Goal: Task Accomplishment & Management: Use online tool/utility

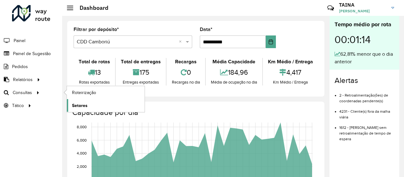
click at [86, 102] on span "Setores" at bounding box center [80, 105] width 16 height 7
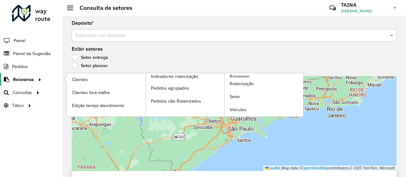
click at [37, 80] on icon at bounding box center [38, 79] width 5 height 10
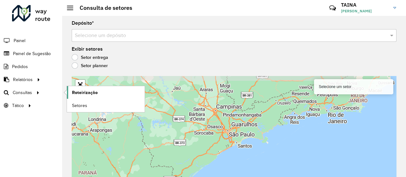
click at [71, 94] on link "Roteirização" at bounding box center [106, 92] width 78 height 13
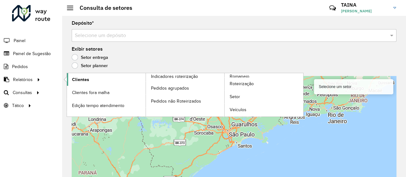
click at [77, 82] on link "Clientes" at bounding box center [106, 79] width 79 height 13
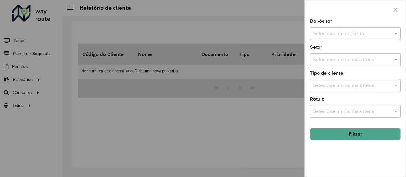
click at [360, 32] on input "text" at bounding box center [349, 34] width 72 height 8
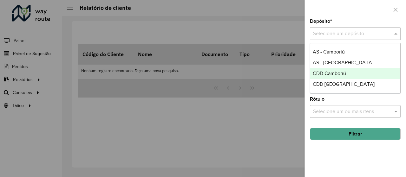
click at [344, 74] on span "CDD Camboriú" at bounding box center [329, 73] width 33 height 5
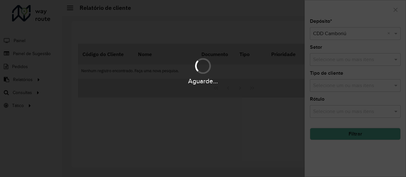
click at [268, 110] on div "Aguarde..." at bounding box center [203, 88] width 406 height 177
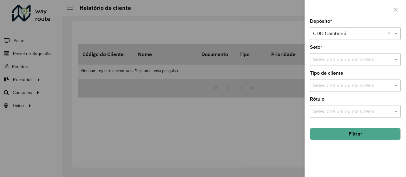
click at [326, 133] on button "Filtrar" at bounding box center [355, 134] width 91 height 12
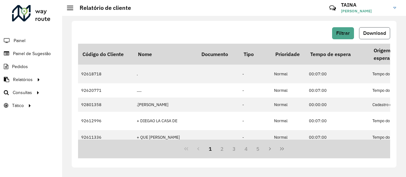
click at [377, 29] on button "Download" at bounding box center [374, 33] width 31 height 12
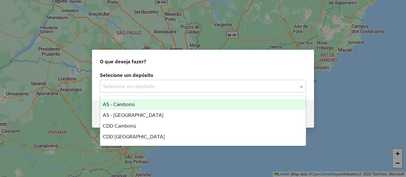
click at [198, 85] on input "text" at bounding box center [196, 87] width 187 height 8
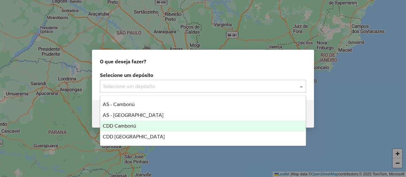
click at [151, 127] on div "CDD Camboriú" at bounding box center [202, 126] width 205 height 11
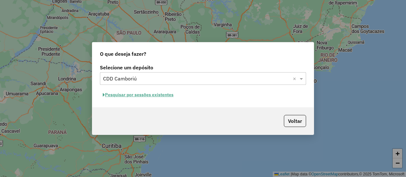
click at [161, 97] on button "Pesquisar por sessões existentes" at bounding box center [138, 95] width 76 height 10
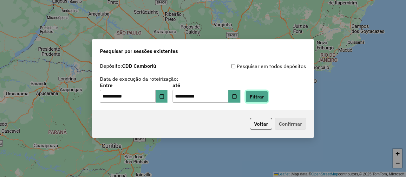
click at [261, 94] on button "Filtrar" at bounding box center [256, 97] width 23 height 12
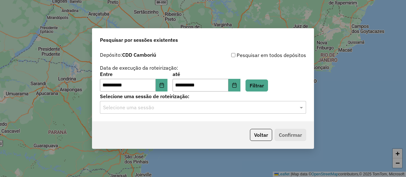
click at [206, 110] on input "text" at bounding box center [196, 108] width 187 height 8
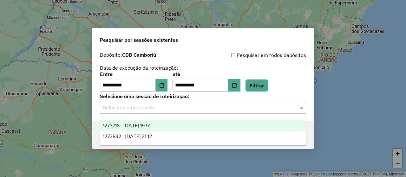
click at [150, 127] on span "1273718 - 11/09/2025 19:51" at bounding box center [127, 125] width 48 height 5
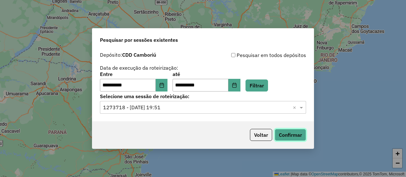
click at [292, 133] on button "Confirmar" at bounding box center [290, 135] width 31 height 12
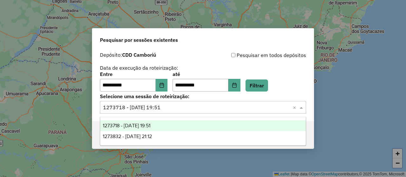
click at [145, 107] on input "text" at bounding box center [196, 108] width 187 height 8
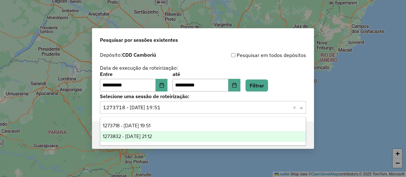
click at [145, 140] on div "1273832 - 11/09/2025 21:12" at bounding box center [202, 136] width 205 height 11
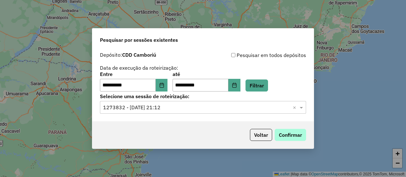
drag, startPoint x: 282, startPoint y: 142, endPoint x: 280, endPoint y: 137, distance: 5.7
click at [280, 137] on div "Voltar Confirmar" at bounding box center [202, 134] width 221 height 27
click at [280, 137] on button "Confirmar" at bounding box center [290, 135] width 31 height 12
click at [164, 85] on icon "Choose Date" at bounding box center [161, 85] width 4 height 5
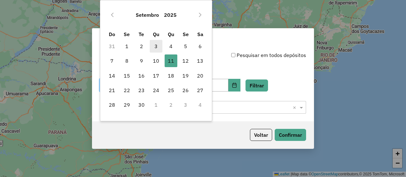
click at [154, 46] on span "3" at bounding box center [156, 46] width 13 height 13
type input "**********"
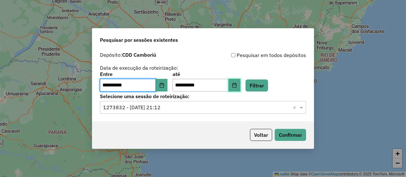
click at [237, 86] on icon "Choose Date" at bounding box center [234, 85] width 5 height 5
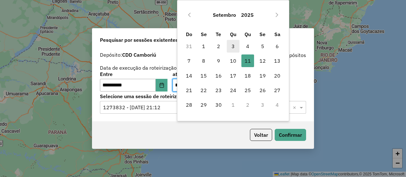
click at [231, 47] on span "3" at bounding box center [233, 46] width 13 height 13
type input "**********"
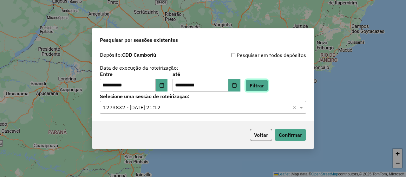
click at [268, 87] on button "Filtrar" at bounding box center [256, 86] width 23 height 12
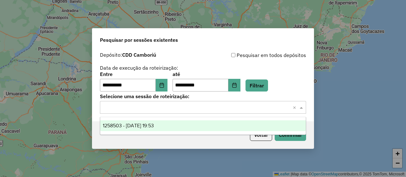
click at [230, 105] on input "text" at bounding box center [196, 108] width 187 height 8
click at [183, 122] on div "1258503 - 03/09/2025 19:53" at bounding box center [202, 125] width 205 height 11
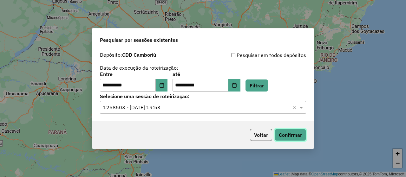
click at [277, 136] on button "Confirmar" at bounding box center [290, 135] width 31 height 12
click at [164, 88] on icon "Choose Date" at bounding box center [161, 85] width 4 height 5
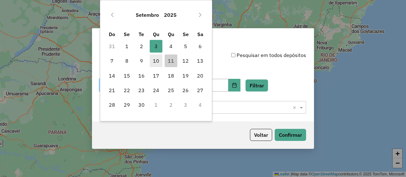
click at [159, 60] on span "10" at bounding box center [156, 61] width 13 height 13
type input "**********"
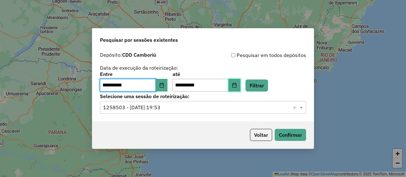
click at [240, 89] on button "Choose Date" at bounding box center [234, 85] width 12 height 13
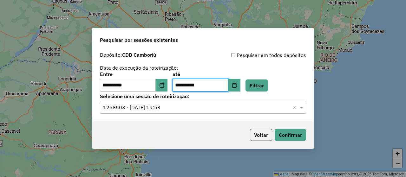
click at [164, 53] on div "Depósito: CDD Camboriú" at bounding box center [151, 55] width 103 height 8
click at [230, 111] on input "text" at bounding box center [196, 108] width 187 height 8
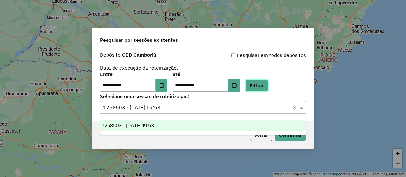
click at [267, 85] on button "Filtrar" at bounding box center [256, 86] width 23 height 12
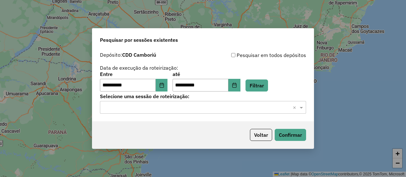
click at [242, 107] on input "text" at bounding box center [196, 108] width 187 height 8
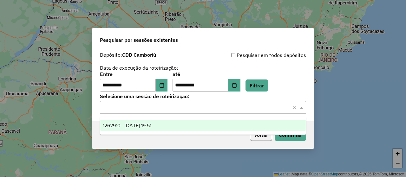
click at [187, 123] on div "1262910 - 10/09/2025 19:51" at bounding box center [202, 125] width 205 height 11
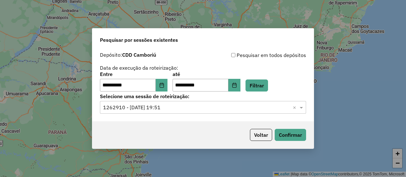
click at [285, 141] on div "Voltar Confirmar" at bounding box center [202, 134] width 221 height 27
click at [284, 133] on button "Confirmar" at bounding box center [290, 135] width 31 height 12
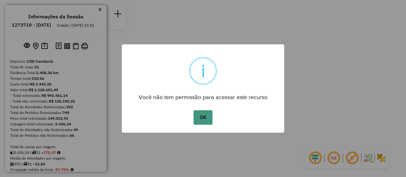
click at [206, 118] on button "OK" at bounding box center [202, 117] width 19 height 15
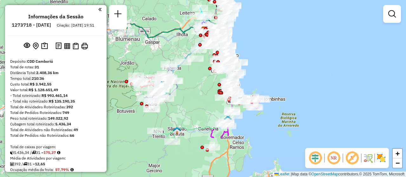
drag, startPoint x: 193, startPoint y: 138, endPoint x: 197, endPoint y: 81, distance: 56.9
click at [197, 81] on div "Janela de atendimento Grade de atendimento Capacidade Transportadoras Veículos …" at bounding box center [203, 88] width 406 height 177
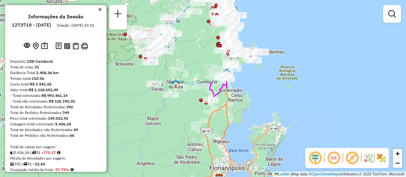
drag, startPoint x: 191, startPoint y: 146, endPoint x: 190, endPoint y: 98, distance: 47.3
click at [190, 98] on div "Janela de atendimento Grade de atendimento Capacidade Transportadoras Veículos …" at bounding box center [203, 88] width 406 height 177
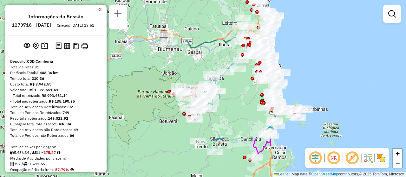
drag, startPoint x: 190, startPoint y: 49, endPoint x: 235, endPoint y: 110, distance: 76.4
click at [235, 110] on div "Janela de atendimento Grade de atendimento Capacidade Transportadoras Veículos …" at bounding box center [203, 88] width 406 height 177
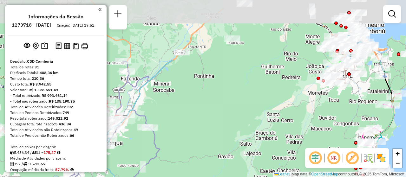
drag, startPoint x: 244, startPoint y: 51, endPoint x: 222, endPoint y: 130, distance: 81.8
click at [222, 130] on div "Janela de atendimento Grade de atendimento Capacidade Transportadoras Veículos …" at bounding box center [203, 88] width 406 height 177
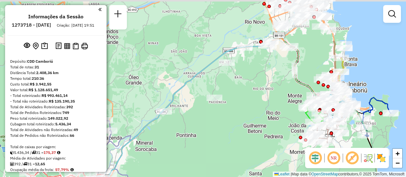
drag, startPoint x: 233, startPoint y: 78, endPoint x: 215, endPoint y: 138, distance: 62.3
click at [215, 138] on div "Janela de atendimento Grade de atendimento Capacidade Transportadoras Veículos …" at bounding box center [203, 88] width 406 height 177
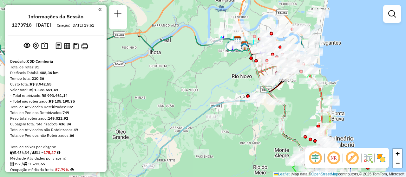
drag, startPoint x: 304, startPoint y: 40, endPoint x: 287, endPoint y: 120, distance: 82.2
click at [287, 120] on div "Janela de atendimento Grade de atendimento Capacidade Transportadoras Veículos …" at bounding box center [203, 88] width 406 height 177
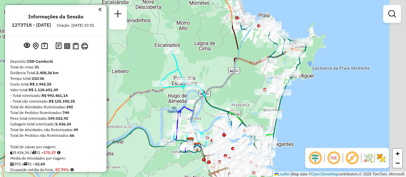
drag, startPoint x: 294, startPoint y: 43, endPoint x: 246, endPoint y: 125, distance: 94.6
click at [246, 125] on div "Rota 5 - Placa DTY6I81 05023073 - SDB COMERCIO DE ALIM Janela de atendimento Gr…" at bounding box center [203, 88] width 406 height 177
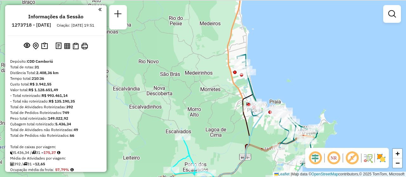
drag, startPoint x: 206, startPoint y: 61, endPoint x: 225, endPoint y: 105, distance: 48.5
click at [225, 105] on div "Rota 5 - Placa DTY6I81 05023073 - SDB COMERCIO DE ALIM Janela de atendimento Gr…" at bounding box center [203, 88] width 406 height 177
select select "**********"
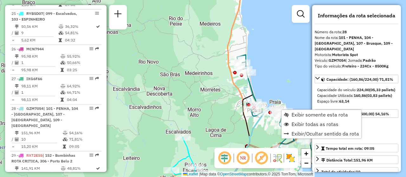
scroll to position [1244, 0]
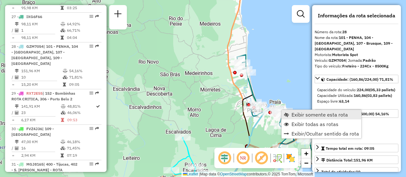
click at [293, 113] on span "Exibir somente esta rota" at bounding box center [319, 114] width 56 height 5
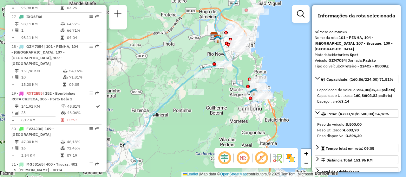
click at [245, 165] on em at bounding box center [242, 158] width 15 height 15
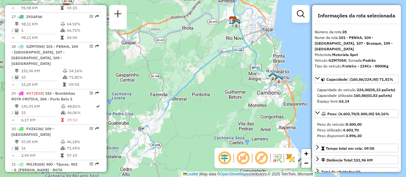
drag, startPoint x: 219, startPoint y: 88, endPoint x: 238, endPoint y: 72, distance: 24.5
click at [238, 72] on div "Janela de atendimento Grade de atendimento Capacidade Transportadoras Veículos …" at bounding box center [203, 88] width 406 height 177
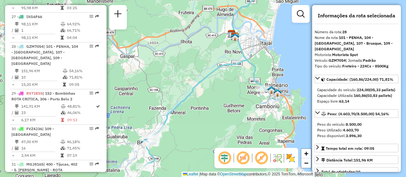
drag, startPoint x: 257, startPoint y: 31, endPoint x: 255, endPoint y: 44, distance: 13.7
click at [255, 44] on div "Janela de atendimento Grade de atendimento Capacidade Transportadoras Veículos …" at bounding box center [203, 88] width 406 height 177
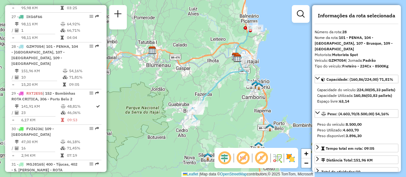
drag, startPoint x: 269, startPoint y: 55, endPoint x: 261, endPoint y: 74, distance: 19.9
click at [261, 74] on div "Janela de atendimento Grade de atendimento Capacidade Transportadoras Veículos …" at bounding box center [203, 88] width 406 height 177
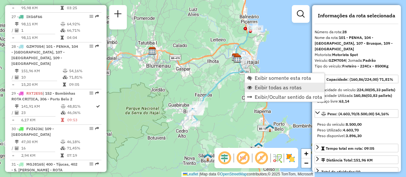
click at [272, 89] on span "Exibir todas as rotas" at bounding box center [278, 87] width 47 height 5
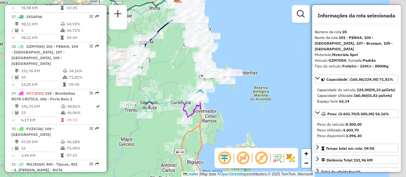
drag, startPoint x: 273, startPoint y: 124, endPoint x: 215, endPoint y: 71, distance: 79.0
click at [215, 71] on img at bounding box center [211, 75] width 8 height 8
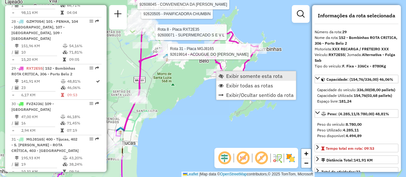
scroll to position [1285, 0]
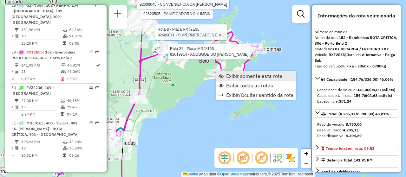
click at [233, 80] on link "Exibir somente esta rota" at bounding box center [256, 76] width 80 height 10
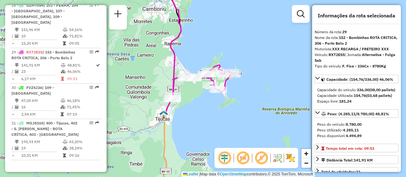
drag, startPoint x: 238, startPoint y: 119, endPoint x: 211, endPoint y: 49, distance: 75.1
click at [211, 49] on div "Janela de atendimento Grade de atendimento Capacidade Transportadoras Veículos …" at bounding box center [203, 88] width 406 height 177
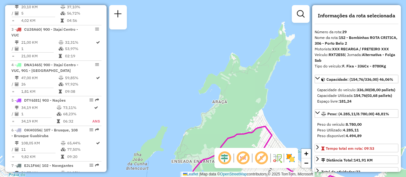
scroll to position [0, 0]
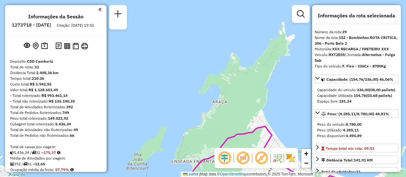
click at [100, 10] on div "Informações da Sessão 1273718 - 11/09/2025 Criação: 10/09/2025 19:51 Depósito: …" at bounding box center [55, 88] width 101 height 167
click at [99, 10] on em at bounding box center [99, 10] width 3 height 6
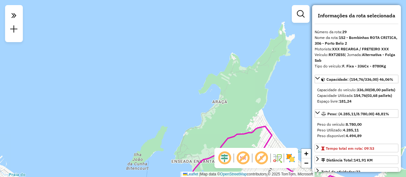
click at [307, 13] on div at bounding box center [301, 14] width 18 height 18
click at [303, 16] on em at bounding box center [301, 14] width 8 height 8
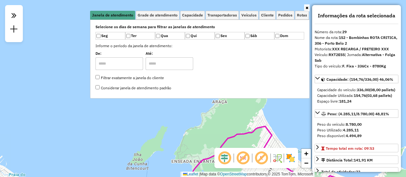
click at [307, 7] on icon at bounding box center [306, 8] width 3 height 4
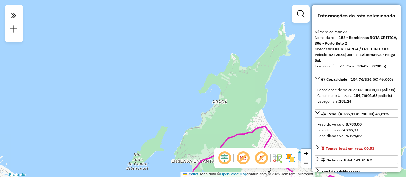
click at [288, 49] on div "Janela de atendimento Grade de atendimento Capacidade Transportadoras Veículos …" at bounding box center [203, 88] width 406 height 177
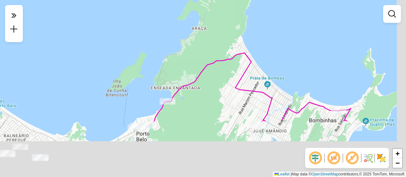
drag, startPoint x: 281, startPoint y: 105, endPoint x: 260, endPoint y: 31, distance: 77.1
click at [260, 31] on div "Janela de atendimento Grade de atendimento Capacidade Transportadoras Veículos …" at bounding box center [203, 88] width 406 height 177
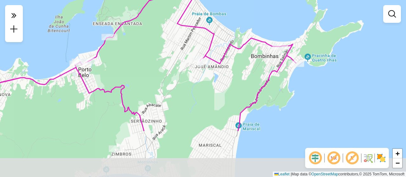
drag, startPoint x: 316, startPoint y: 88, endPoint x: 259, endPoint y: 24, distance: 86.0
click at [259, 24] on div "Janela de atendimento Grade de atendimento Capacidade Transportadoras Veículos …" at bounding box center [203, 88] width 406 height 177
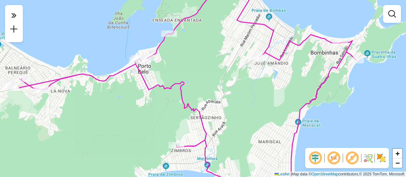
drag, startPoint x: 168, startPoint y: 96, endPoint x: 228, endPoint y: 94, distance: 60.0
click at [228, 94] on div "Janela de atendimento Grade de atendimento Capacidade Transportadoras Veículos …" at bounding box center [203, 88] width 406 height 177
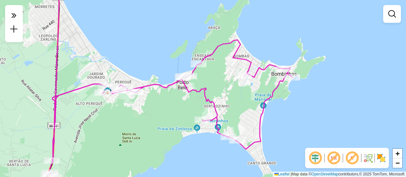
click at [71, 6] on div "Janela de atendimento Grade de atendimento Capacidade Transportadoras Veículos …" at bounding box center [203, 88] width 406 height 177
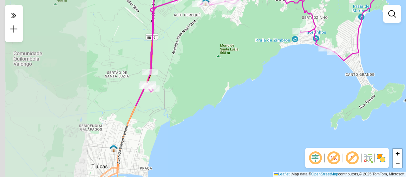
drag, startPoint x: 143, startPoint y: 140, endPoint x: 240, endPoint y: 52, distance: 131.7
click at [240, 52] on div "Janela de atendimento Grade de atendimento Capacidade Transportadoras Veículos …" at bounding box center [203, 88] width 406 height 177
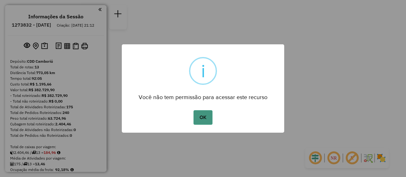
click at [197, 117] on button "OK" at bounding box center [202, 117] width 19 height 15
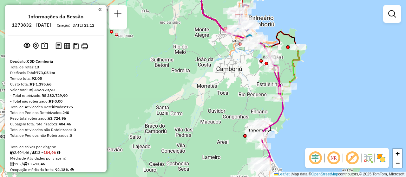
drag, startPoint x: 243, startPoint y: 145, endPoint x: 213, endPoint y: 109, distance: 46.6
click at [213, 109] on div "Janela de atendimento Grade de atendimento Capacidade Transportadoras Veículos …" at bounding box center [203, 88] width 406 height 177
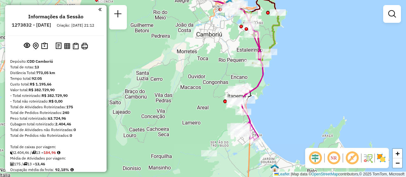
drag, startPoint x: 250, startPoint y: 109, endPoint x: 231, endPoint y: 74, distance: 40.2
click at [231, 74] on div "Janela de atendimento Grade de atendimento Capacidade Transportadoras Veículos …" at bounding box center [203, 88] width 406 height 177
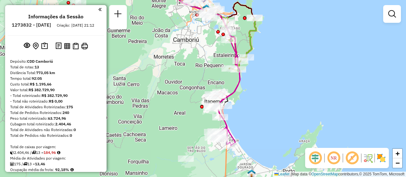
drag, startPoint x: 275, startPoint y: 95, endPoint x: 253, endPoint y: 104, distance: 23.6
click at [253, 104] on div "Janela de atendimento Grade de atendimento Capacidade Transportadoras Veículos …" at bounding box center [203, 88] width 406 height 177
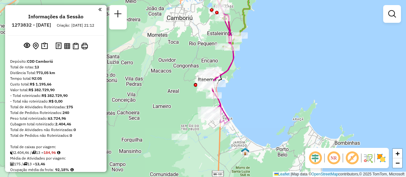
drag, startPoint x: 249, startPoint y: 116, endPoint x: 242, endPoint y: 92, distance: 25.7
click at [242, 92] on div "Janela de atendimento Grade de atendimento Capacidade Transportadoras Veículos …" at bounding box center [203, 88] width 406 height 177
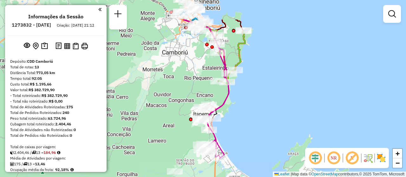
drag, startPoint x: 237, startPoint y: 77, endPoint x: 233, endPoint y: 114, distance: 37.9
click at [233, 114] on div "Janela de atendimento Grade de atendimento Capacidade Transportadoras Veículos …" at bounding box center [203, 88] width 406 height 177
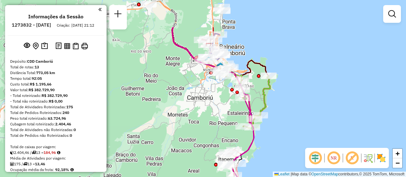
drag, startPoint x: 203, startPoint y: 82, endPoint x: 229, endPoint y: 132, distance: 56.9
click at [229, 132] on div "Janela de atendimento Grade de atendimento Capacidade Transportadoras Veículos …" at bounding box center [203, 88] width 406 height 177
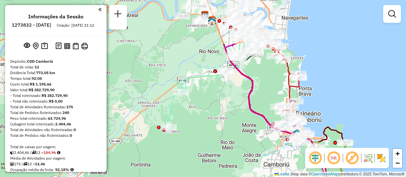
drag, startPoint x: 175, startPoint y: 78, endPoint x: 250, endPoint y: 140, distance: 97.1
click at [250, 140] on div "Janela de atendimento Grade de atendimento Capacidade Transportadoras Veículos …" at bounding box center [203, 88] width 406 height 177
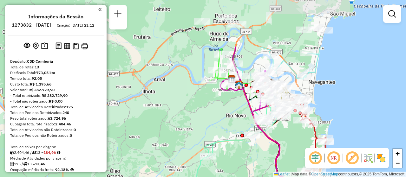
drag, startPoint x: 210, startPoint y: 119, endPoint x: 236, endPoint y: 184, distance: 69.8
click at [236, 177] on html "Aguarde... Pop-up bloqueado! Seu navegador bloqueou automáticamente a abertura …" at bounding box center [203, 88] width 406 height 177
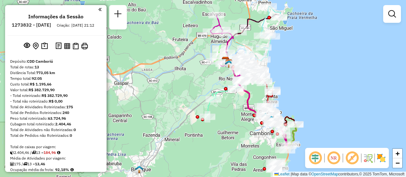
drag, startPoint x: 215, startPoint y: 147, endPoint x: 222, endPoint y: 98, distance: 49.3
click at [222, 98] on div "Janela de atendimento Grade de atendimento Capacidade Transportadoras Veículos …" at bounding box center [203, 88] width 406 height 177
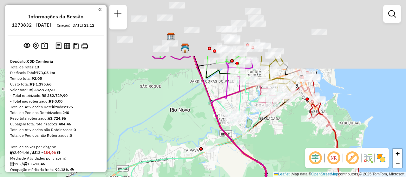
drag, startPoint x: 221, startPoint y: 38, endPoint x: 204, endPoint y: 132, distance: 95.1
click at [204, 132] on div "Janela de atendimento Grade de atendimento Capacidade Transportadoras Veículos …" at bounding box center [203, 88] width 406 height 177
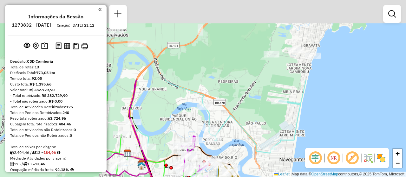
drag, startPoint x: 276, startPoint y: 31, endPoint x: 235, endPoint y: 129, distance: 106.5
click at [235, 129] on div "Janela de atendimento Grade de atendimento Capacidade Transportadoras Veículos …" at bounding box center [203, 88] width 406 height 177
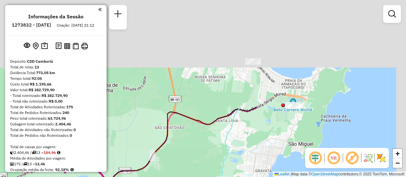
drag, startPoint x: 277, startPoint y: 30, endPoint x: 229, endPoint y: 155, distance: 134.2
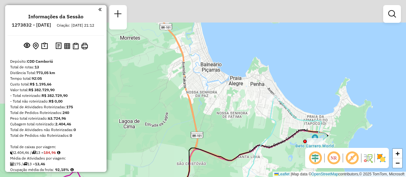
drag, startPoint x: 183, startPoint y: 32, endPoint x: 210, endPoint y: 80, distance: 55.0
click at [210, 80] on div "Janela de atendimento Grade de atendimento Capacidade Transportadoras Veículos …" at bounding box center [203, 88] width 406 height 177
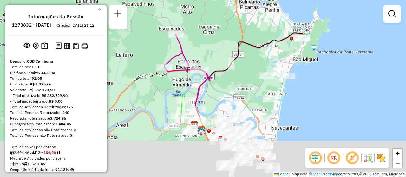
drag, startPoint x: 213, startPoint y: 78, endPoint x: 249, endPoint y: 0, distance: 85.9
click at [249, 0] on div "Janela de atendimento Grade de atendimento Capacidade Transportadoras Veículos …" at bounding box center [203, 88] width 406 height 177
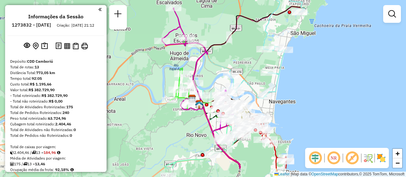
drag, startPoint x: 244, startPoint y: 94, endPoint x: 238, endPoint y: 49, distance: 46.0
click at [238, 49] on div "Janela de atendimento Grade de atendimento Capacidade Transportadoras Veículos …" at bounding box center [203, 88] width 406 height 177
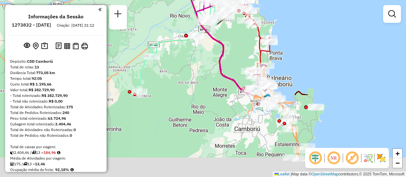
drag, startPoint x: 257, startPoint y: 140, endPoint x: 242, endPoint y: 37, distance: 104.4
click at [242, 37] on div "Janela de atendimento Grade de atendimento Capacidade Transportadoras Veículos …" at bounding box center [203, 88] width 406 height 177
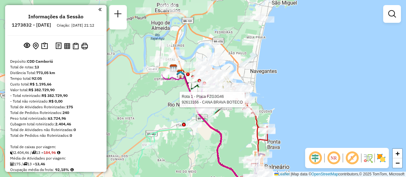
drag, startPoint x: 225, startPoint y: 23, endPoint x: 225, endPoint y: 116, distance: 92.9
click at [225, 116] on div "Rota 1 - Placa FZG3G46 92613166 - CANA BRAVA BOTECO Janela de atendimento Grade…" at bounding box center [203, 88] width 406 height 177
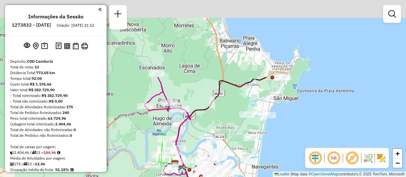
drag, startPoint x: 226, startPoint y: 29, endPoint x: 228, endPoint y: 124, distance: 94.8
click at [228, 124] on div "Rota 1 - Placa FZG3G46 92613166 - CANA BRAVA BOTECO Janela de atendimento Grade…" at bounding box center [203, 88] width 406 height 177
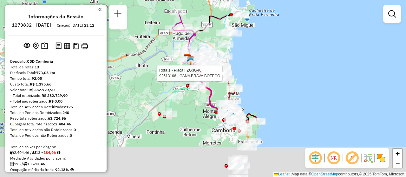
drag, startPoint x: 237, startPoint y: 114, endPoint x: 220, endPoint y: 36, distance: 79.8
click at [220, 36] on div "Rota 1 - Placa FZG3G46 92613166 - CANA BRAVA BOTECO Janela de atendimento Grade…" at bounding box center [203, 88] width 406 height 177
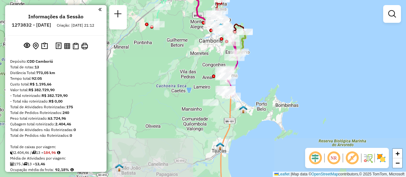
drag, startPoint x: 255, startPoint y: 131, endPoint x: 243, endPoint y: 46, distance: 85.7
click at [243, 46] on icon at bounding box center [232, 42] width 26 height 34
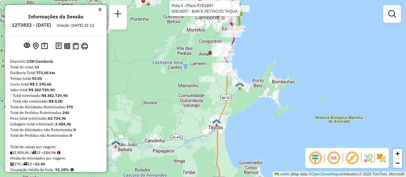
drag, startPoint x: 263, startPoint y: 120, endPoint x: 259, endPoint y: 96, distance: 23.8
click at [259, 96] on div "Rota 1 - Placa FZG3G46 92613166 - CANA BRAVA BOTECO Rota 11 - Placa EXO6640 926…" at bounding box center [203, 88] width 406 height 177
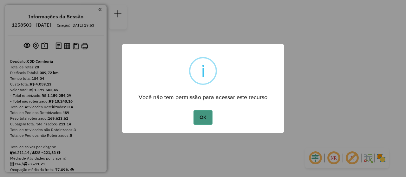
click at [201, 119] on button "OK" at bounding box center [202, 117] width 19 height 15
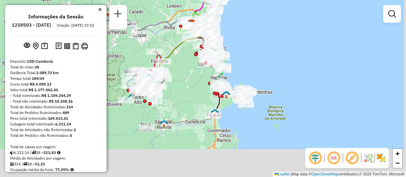
drag, startPoint x: 199, startPoint y: 144, endPoint x: 189, endPoint y: 79, distance: 66.4
click at [189, 79] on div "Janela de atendimento Grade de atendimento Capacidade Transportadoras Veículos …" at bounding box center [203, 88] width 406 height 177
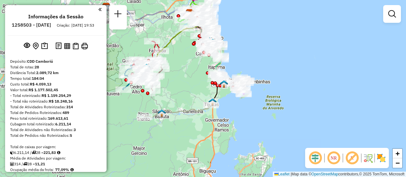
drag, startPoint x: 197, startPoint y: 87, endPoint x: 195, endPoint y: 73, distance: 14.4
click at [195, 73] on div "Janela de atendimento Grade de atendimento Capacidade Transportadoras Veículos …" at bounding box center [203, 88] width 406 height 177
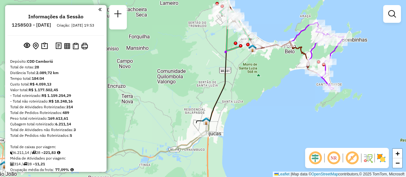
drag, startPoint x: 217, startPoint y: 96, endPoint x: 196, endPoint y: 58, distance: 43.6
click at [196, 58] on div "Janela de atendimento Grade de atendimento Capacidade Transportadoras Veículos …" at bounding box center [203, 88] width 406 height 177
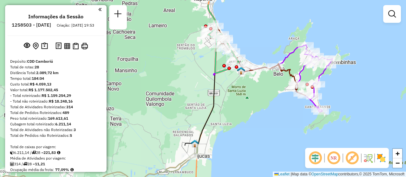
drag, startPoint x: 199, startPoint y: 47, endPoint x: 188, endPoint y: 69, distance: 25.1
click at [188, 69] on div "Janela de atendimento Grade de atendimento Capacidade Transportadoras Veículos …" at bounding box center [203, 88] width 406 height 177
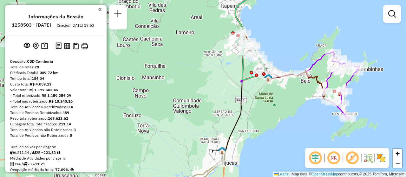
drag, startPoint x: 178, startPoint y: 103, endPoint x: 206, endPoint y: 110, distance: 28.5
click at [206, 110] on div "Janela de atendimento Grade de atendimento Capacidade Transportadoras Veículos …" at bounding box center [203, 88] width 406 height 177
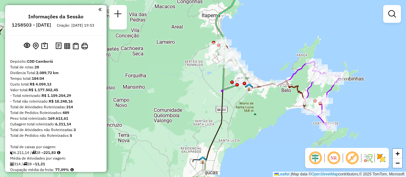
drag, startPoint x: 262, startPoint y: 114, endPoint x: 241, endPoint y: 124, distance: 23.8
click at [241, 124] on div "Janela de atendimento Grade de atendimento Capacidade Transportadoras Veículos …" at bounding box center [203, 88] width 406 height 177
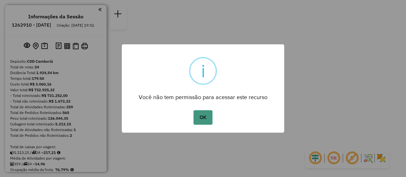
click at [198, 119] on button "OK" at bounding box center [202, 117] width 19 height 15
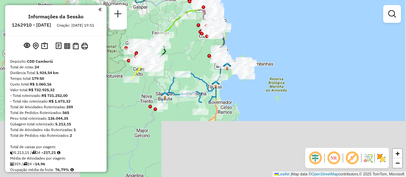
drag, startPoint x: 208, startPoint y: 139, endPoint x: 200, endPoint y: 47, distance: 92.3
click at [200, 47] on div "Janela de atendimento Grade de atendimento Capacidade Transportadoras Veículos …" at bounding box center [203, 88] width 406 height 177
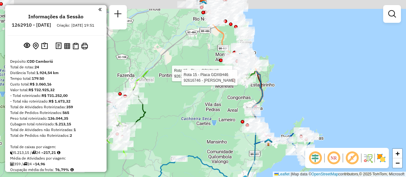
drag, startPoint x: 195, startPoint y: 46, endPoint x: 223, endPoint y: 138, distance: 96.3
click at [223, 138] on div "Rota 15 - Placa GDX6H46 92613757 - BOTECO 100 NOME Rota 15 - Placa GDX6H46 9261…" at bounding box center [203, 88] width 406 height 177
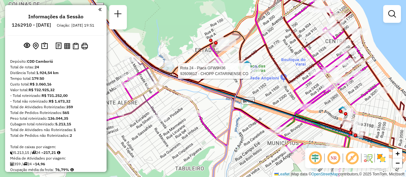
select select "**********"
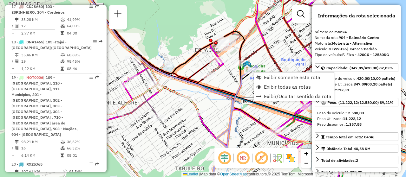
scroll to position [1131, 0]
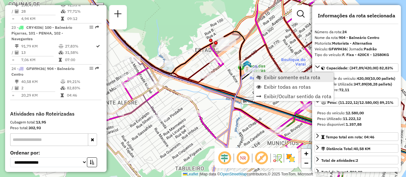
click at [285, 79] on span "Exibir somente esta rota" at bounding box center [292, 77] width 56 height 5
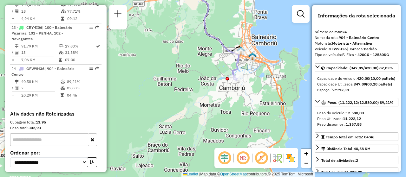
drag, startPoint x: 273, startPoint y: 128, endPoint x: 275, endPoint y: 51, distance: 77.4
click at [275, 51] on div "Janela de atendimento Grade de atendimento Capacidade Transportadoras Veículos …" at bounding box center [203, 88] width 406 height 177
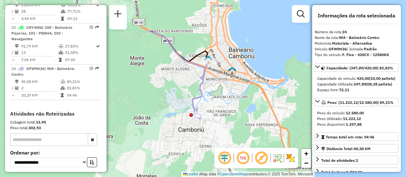
drag, startPoint x: 240, startPoint y: 40, endPoint x: 227, endPoint y: 89, distance: 50.4
click at [227, 89] on div "Janela de atendimento Grade de atendimento Capacidade Transportadoras Veículos …" at bounding box center [203, 88] width 406 height 177
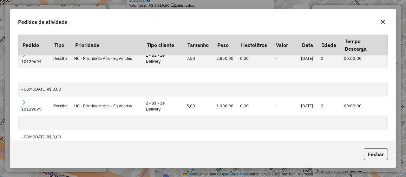
scroll to position [0, 0]
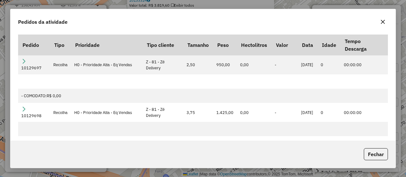
click at [381, 23] on icon "button" at bounding box center [383, 22] width 4 height 4
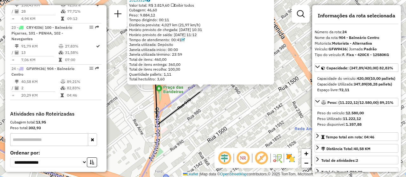
click at [231, 104] on div "92609812 - CHOPP CATARINENSE CO Tipo de cliente: 81 - Zé Delivery (Z) Endereço:…" at bounding box center [203, 88] width 406 height 177
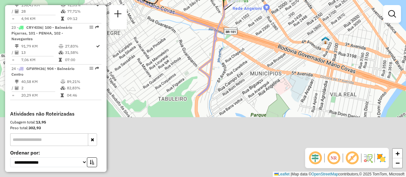
drag, startPoint x: 235, startPoint y: 107, endPoint x: 240, endPoint y: 40, distance: 67.7
click at [240, 40] on div "Janela de atendimento Grade de atendimento Capacidade Transportadoras Veículos …" at bounding box center [203, 88] width 406 height 177
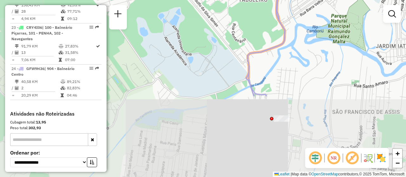
drag, startPoint x: 226, startPoint y: 131, endPoint x: 305, endPoint y: 36, distance: 123.2
click at [305, 36] on div "Janela de atendimento Grade de atendimento Capacidade Transportadoras Veículos …" at bounding box center [203, 88] width 406 height 177
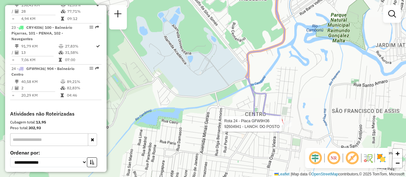
select select "**********"
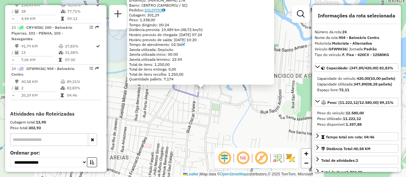
click at [158, 11] on link "10129703" at bounding box center [154, 10] width 21 height 5
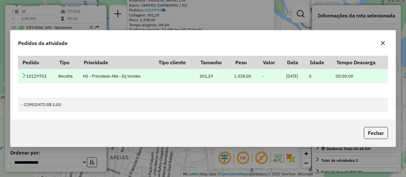
click at [26, 74] on icon at bounding box center [23, 75] width 5 height 5
